Goal: Navigation & Orientation: Find specific page/section

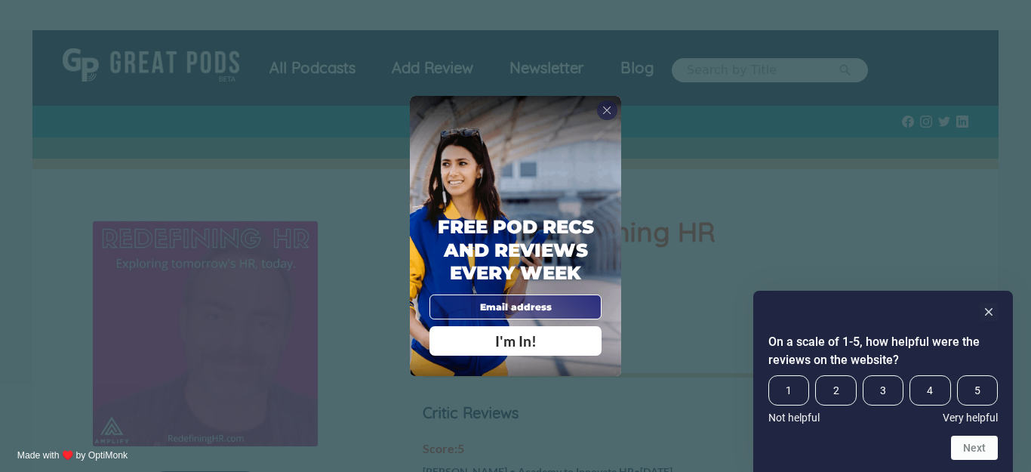
drag, startPoint x: 607, startPoint y: 181, endPoint x: 635, endPoint y: 184, distance: 28.8
click at [610, 181] on div "Free Pod Recs and Reviews every week I'm In!" at bounding box center [515, 235] width 211 height 279
click at [124, 328] on div "X Free Pod Recs and Reviews every week I'm In! X Thanks Poddy People! See you T…" at bounding box center [515, 236] width 1031 height 472
click at [609, 106] on span "X" at bounding box center [606, 110] width 9 height 14
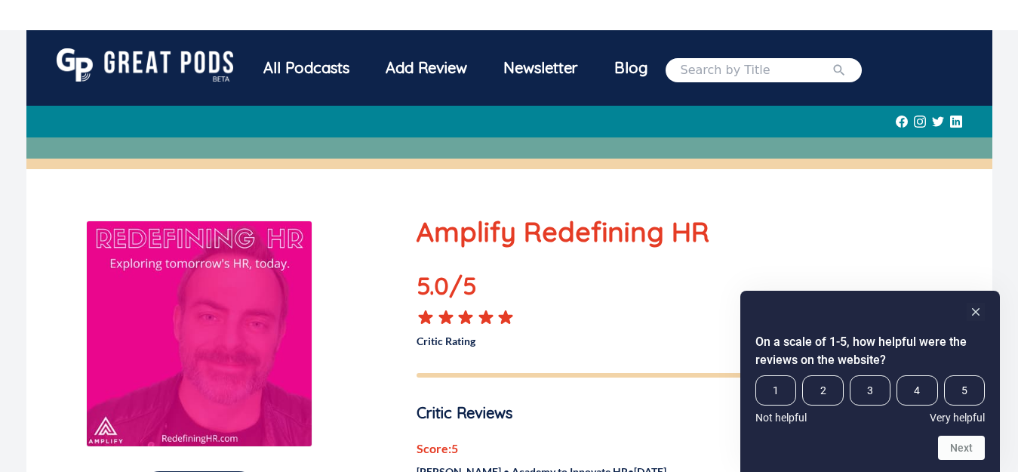
scroll to position [669, 0]
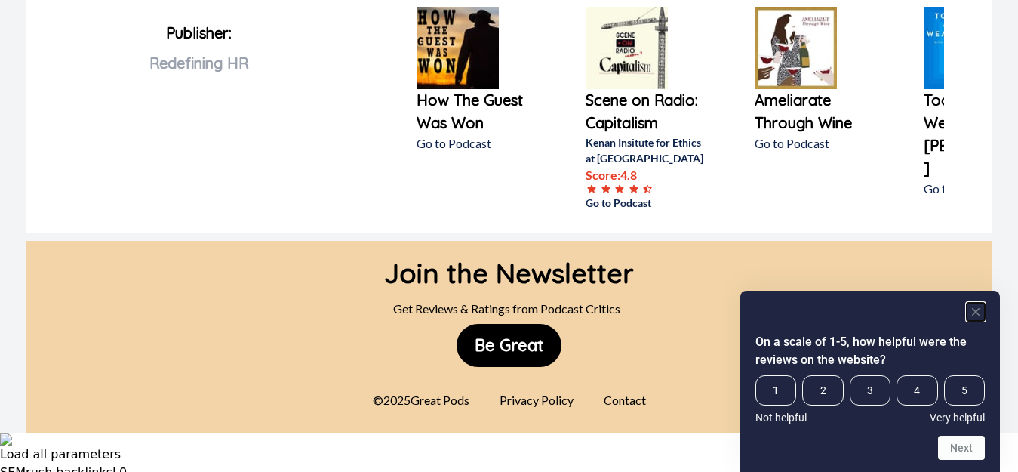
click at [979, 309] on icon "Hide survey" at bounding box center [976, 312] width 8 height 8
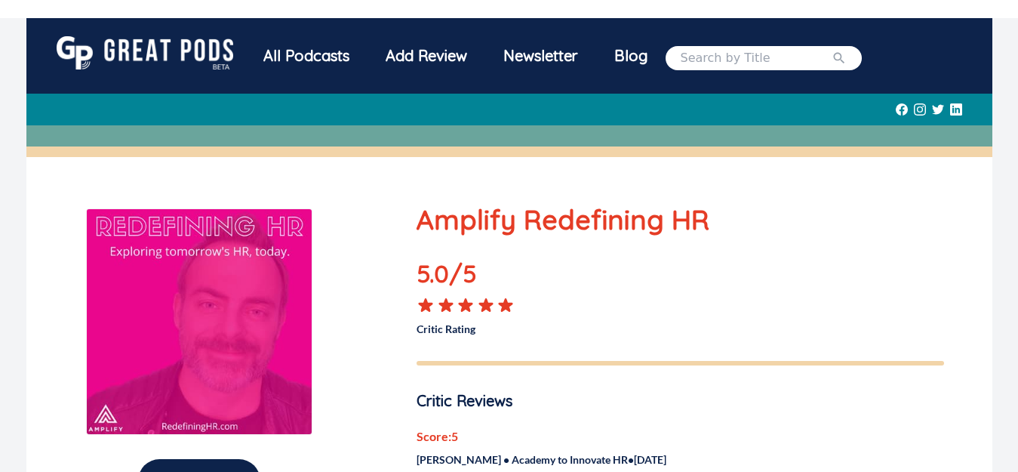
scroll to position [0, 0]
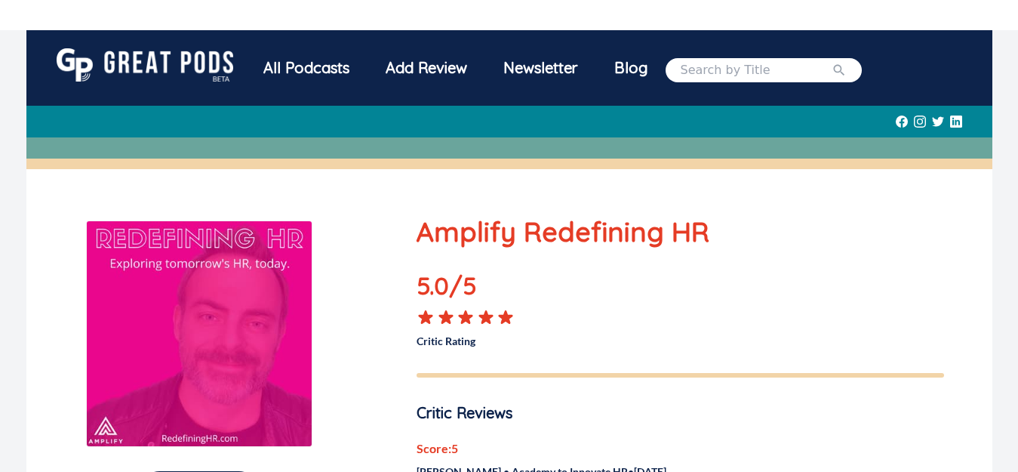
click at [177, 65] on img at bounding box center [145, 64] width 177 height 33
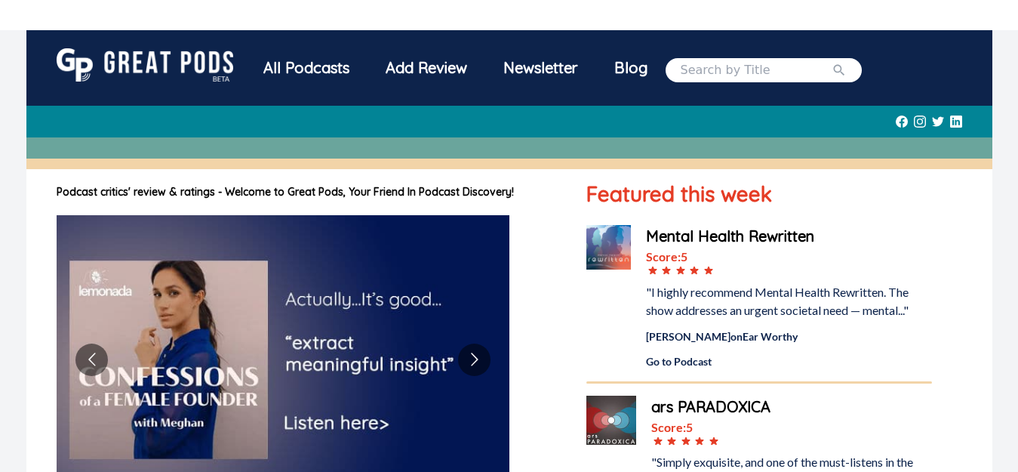
scroll to position [987, 0]
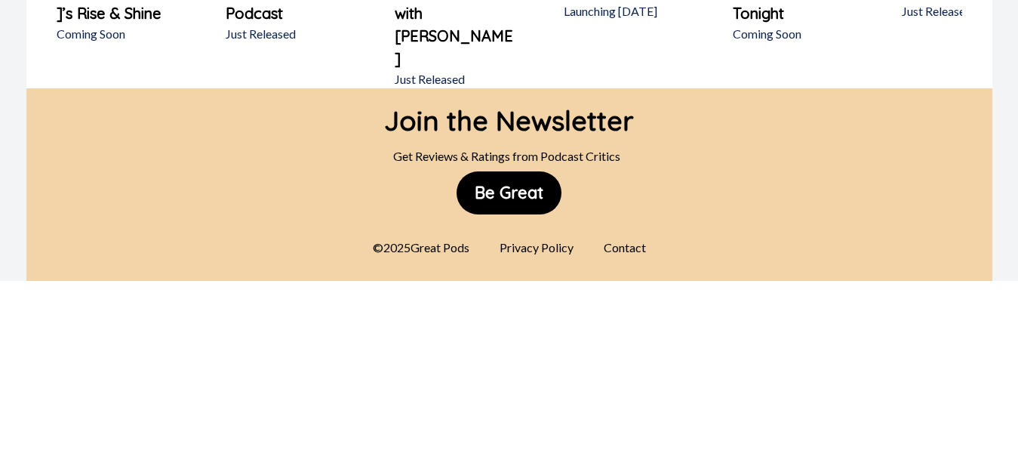
click at [628, 232] on div "Contact" at bounding box center [625, 247] width 60 height 30
click at [538, 232] on div "Privacy Policy" at bounding box center [536, 247] width 92 height 30
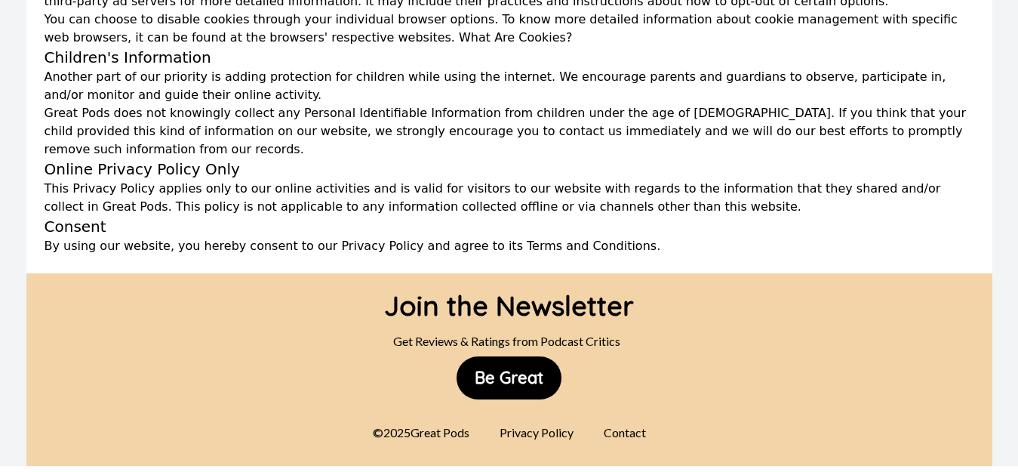
scroll to position [732, 0]
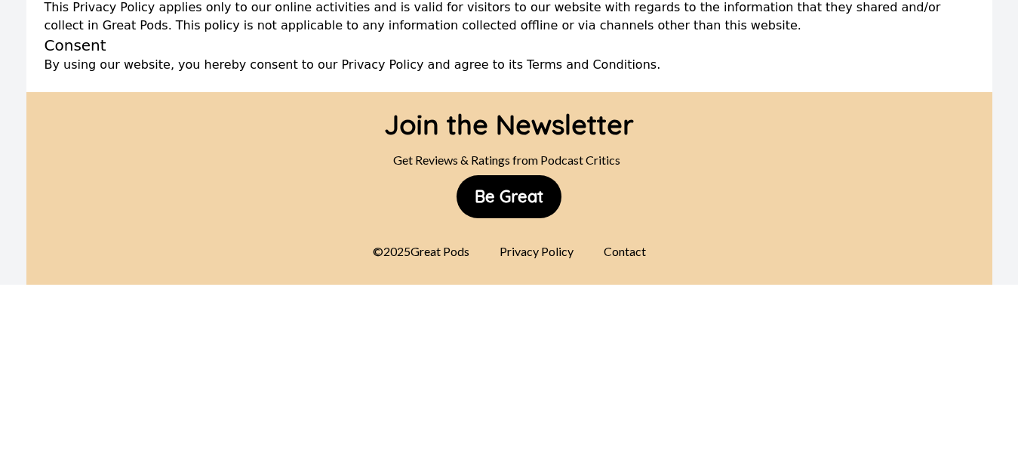
click at [536, 236] on div "Privacy Policy" at bounding box center [536, 251] width 92 height 30
click at [616, 236] on div "Contact" at bounding box center [625, 251] width 60 height 30
click at [624, 236] on div "Contact" at bounding box center [625, 251] width 60 height 30
click at [631, 236] on div "Contact" at bounding box center [625, 251] width 60 height 30
click at [541, 236] on div "Privacy Policy" at bounding box center [536, 251] width 92 height 30
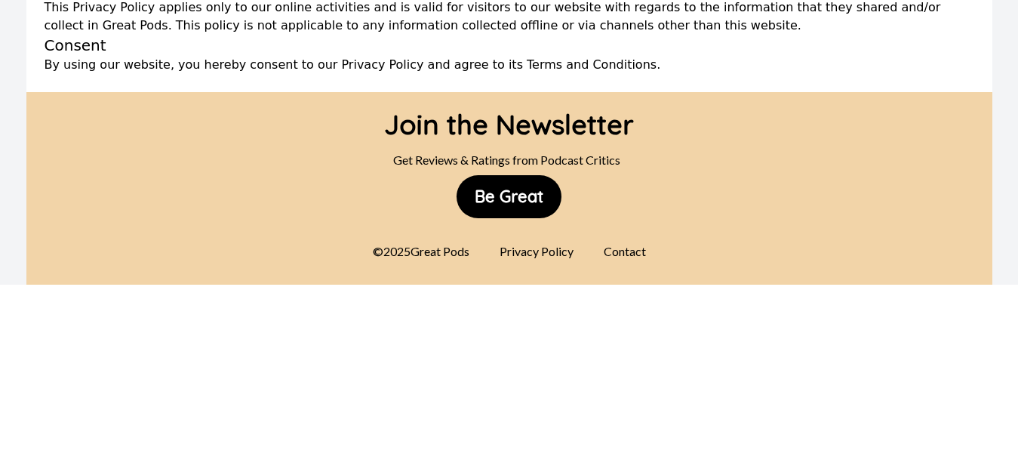
click at [630, 236] on div "Contact" at bounding box center [625, 251] width 60 height 30
